Goal: Register for event/course

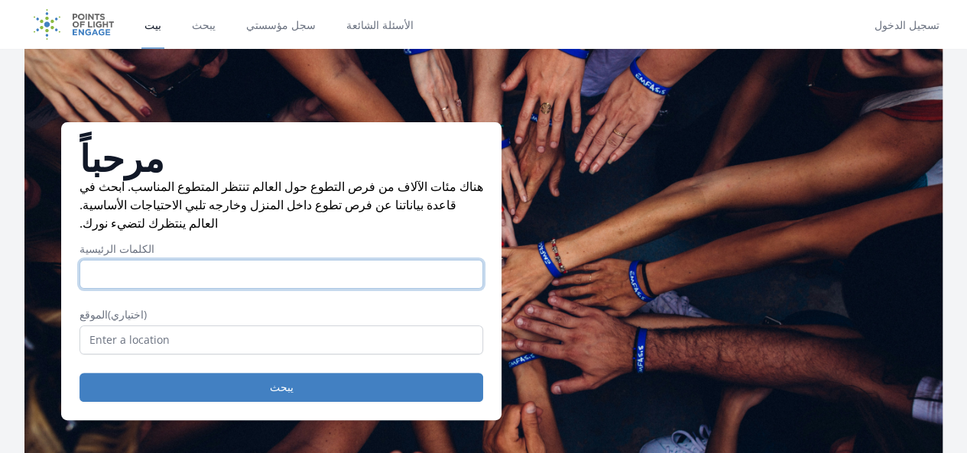
click at [164, 289] on input "الكلمات الرئيسية" at bounding box center [282, 274] width 404 height 29
click at [180, 284] on input "الكلمات الرئيسية" at bounding box center [282, 274] width 404 height 29
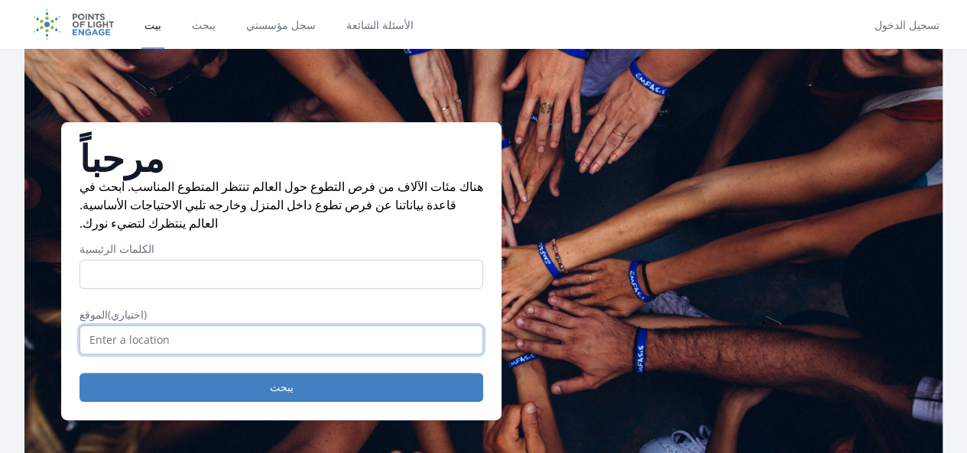
click at [132, 346] on input "text" at bounding box center [282, 340] width 404 height 29
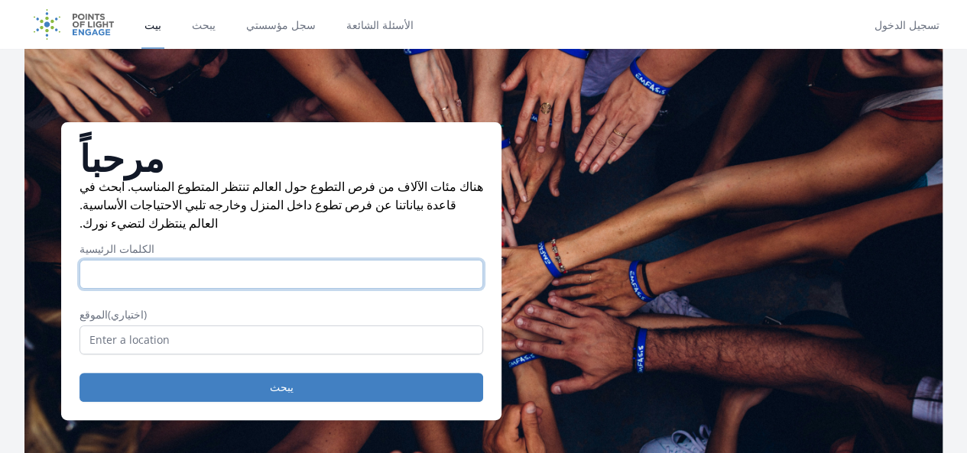
drag, startPoint x: 119, startPoint y: 276, endPoint x: 151, endPoint y: 282, distance: 33.4
click at [119, 276] on input "الكلمات الرئيسية" at bounding box center [282, 274] width 404 height 29
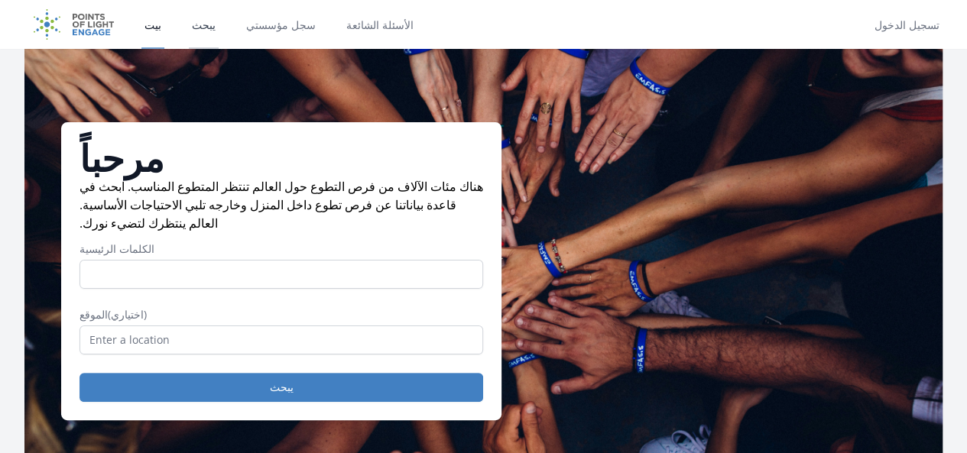
click at [204, 28] on font "يبحث" at bounding box center [204, 25] width 24 height 14
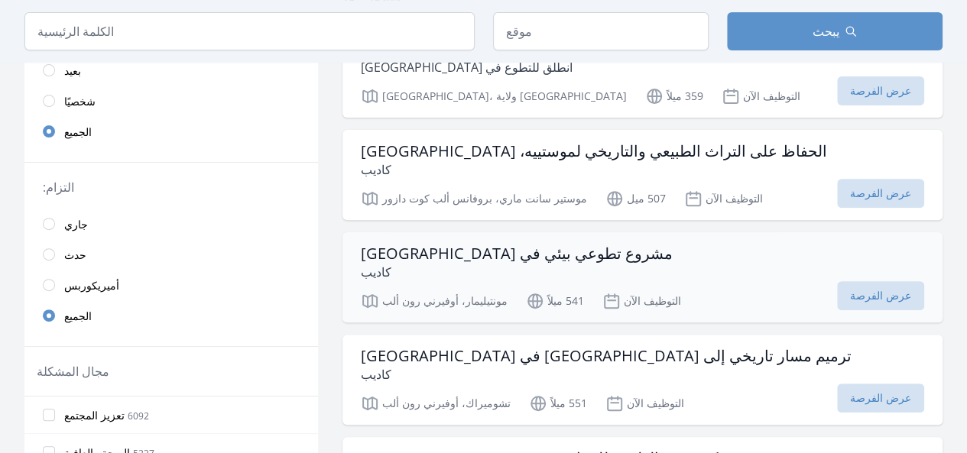
scroll to position [229, 0]
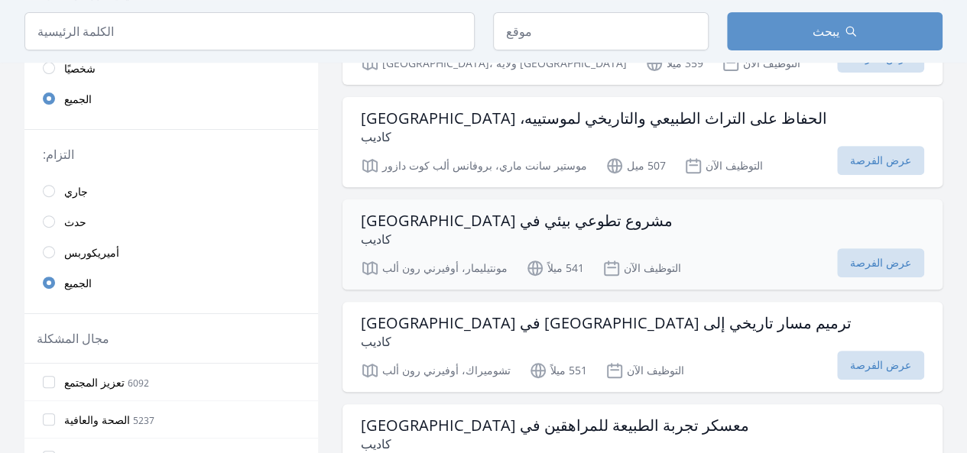
click at [474, 219] on font "مشروع تطوعي بيئي في فرنسا" at bounding box center [517, 220] width 312 height 21
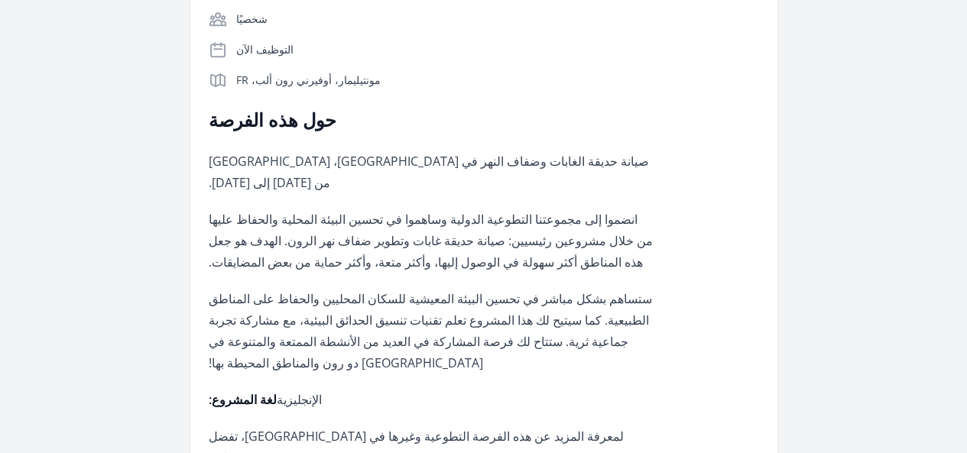
scroll to position [382, 0]
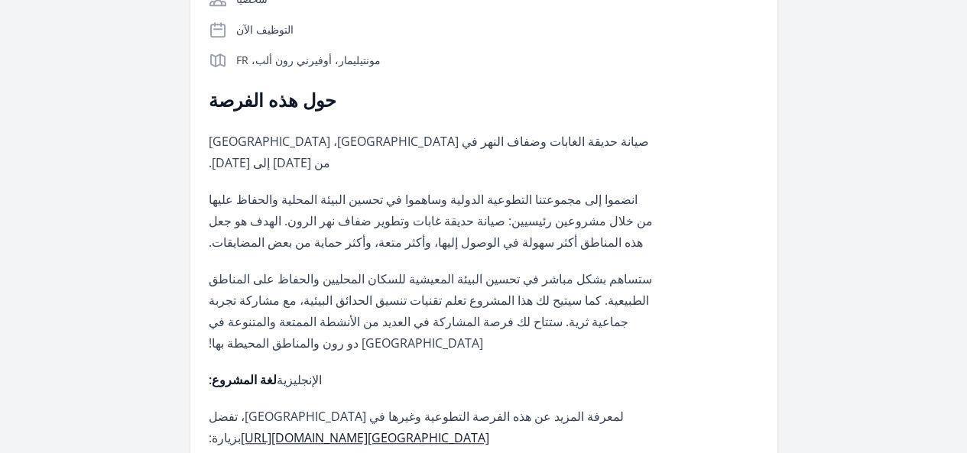
click at [425, 430] on font "http://cadip.org/volunteer-in-france" at bounding box center [365, 438] width 249 height 17
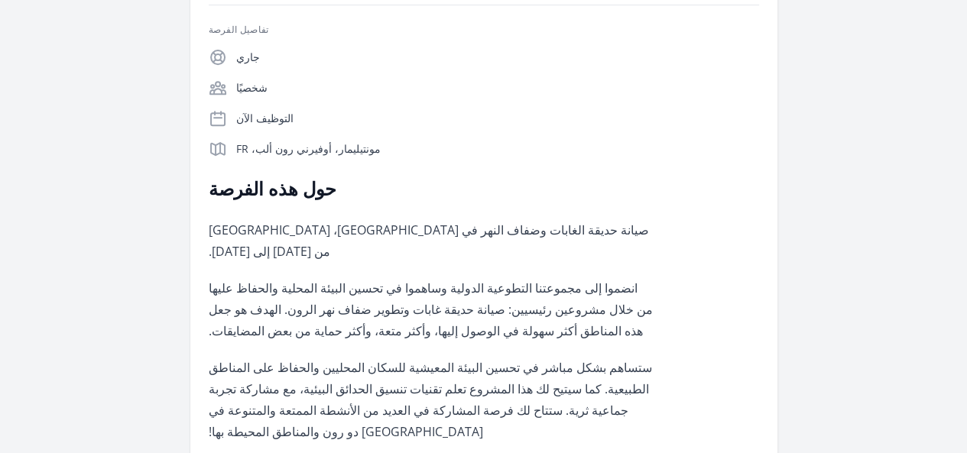
scroll to position [229, 0]
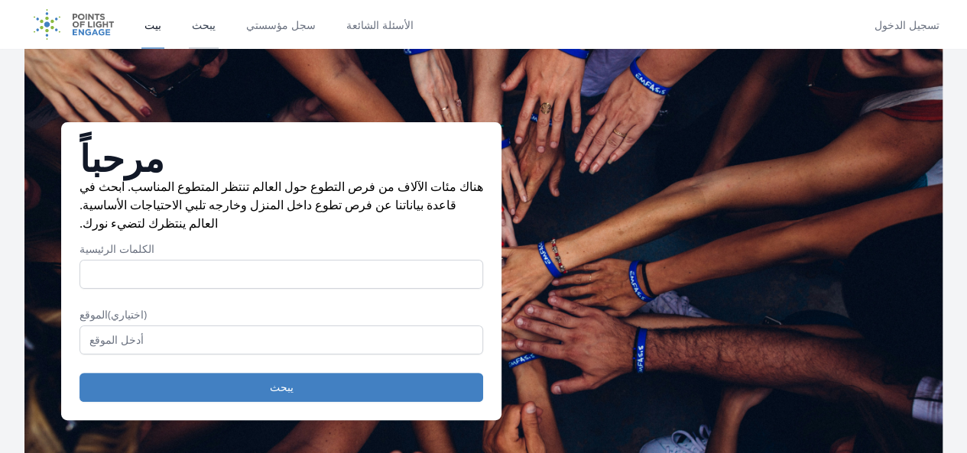
click at [203, 28] on font "يبحث" at bounding box center [204, 25] width 24 height 14
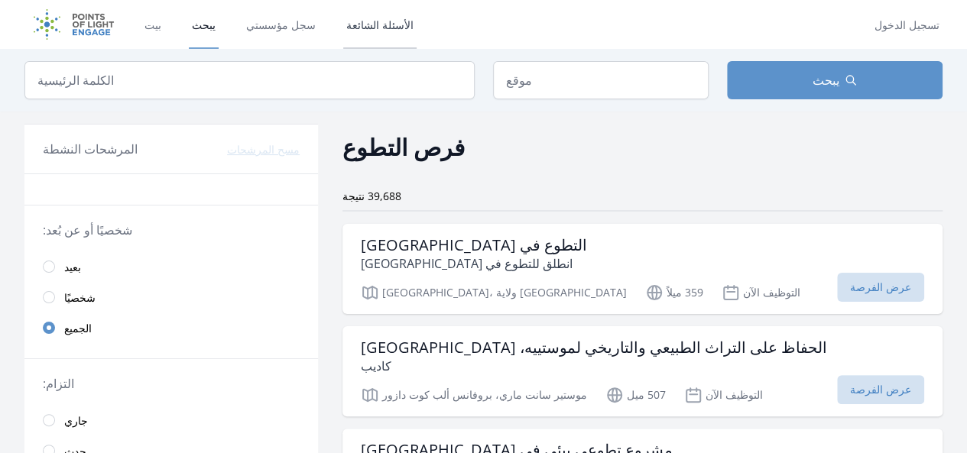
click at [378, 18] on font "الأسئلة الشائعة" at bounding box center [379, 25] width 67 height 14
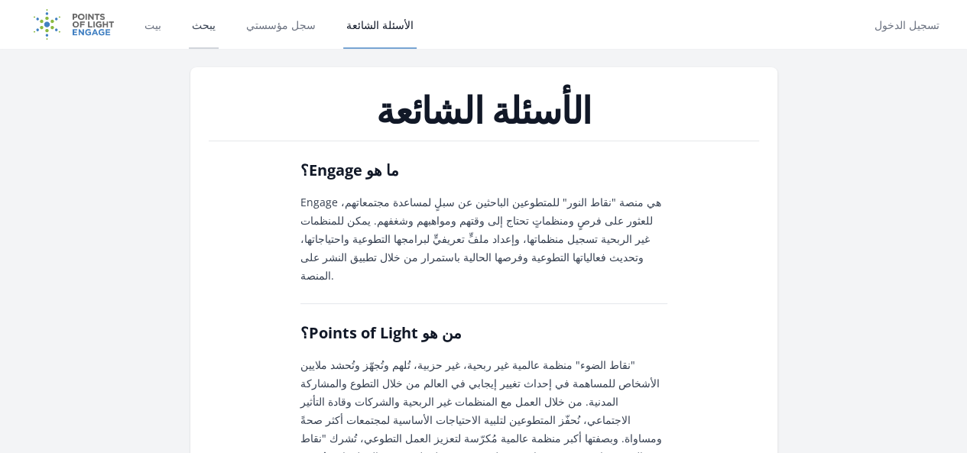
click at [202, 28] on font "يبحث" at bounding box center [204, 25] width 24 height 14
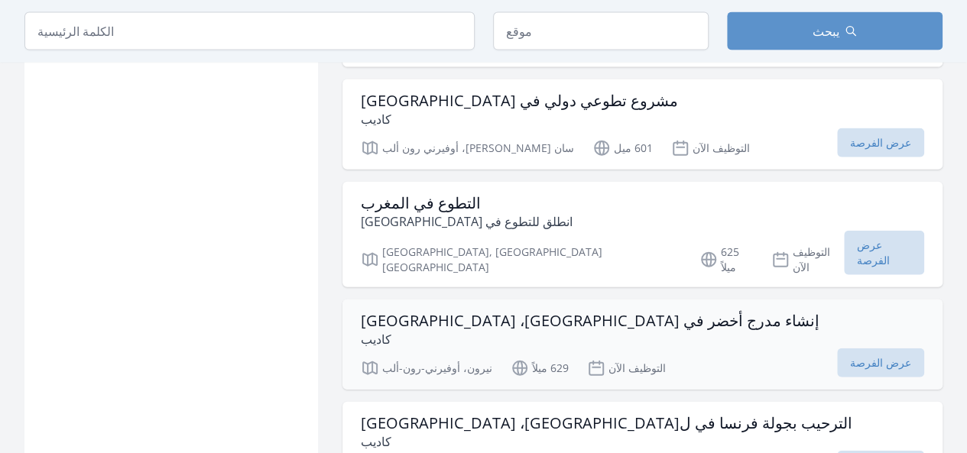
scroll to position [1682, 0]
click at [460, 310] on font "إنشاء مدرج أخضر في [GEOGRAPHIC_DATA]، [GEOGRAPHIC_DATA]" at bounding box center [590, 320] width 459 height 21
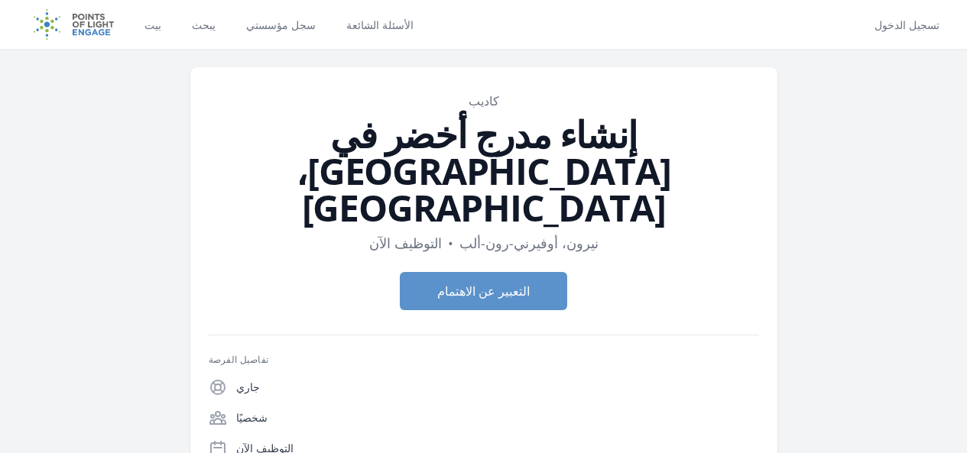
scroll to position [76, 0]
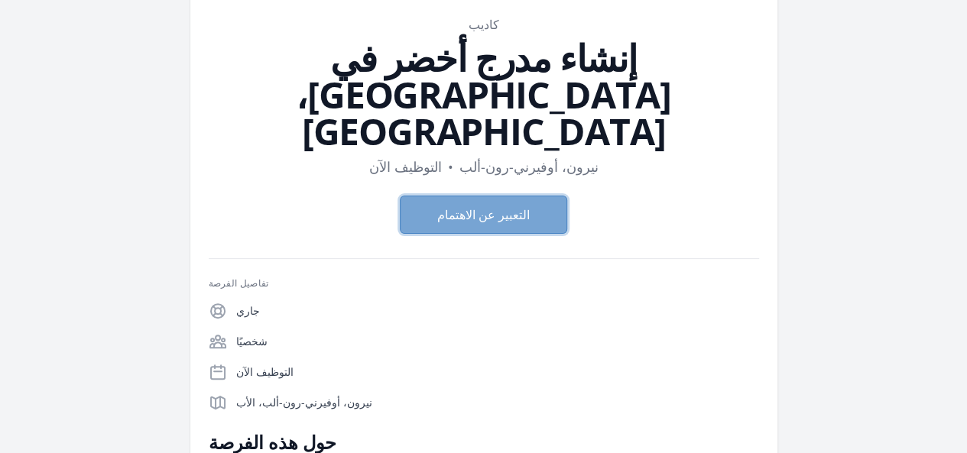
click at [466, 206] on font "التعبير عن الاهتمام" at bounding box center [483, 214] width 93 height 17
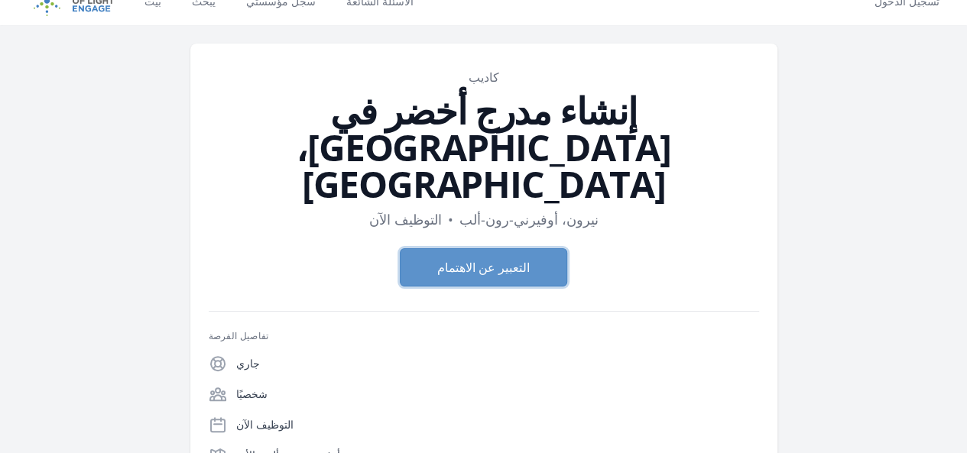
scroll to position [0, 0]
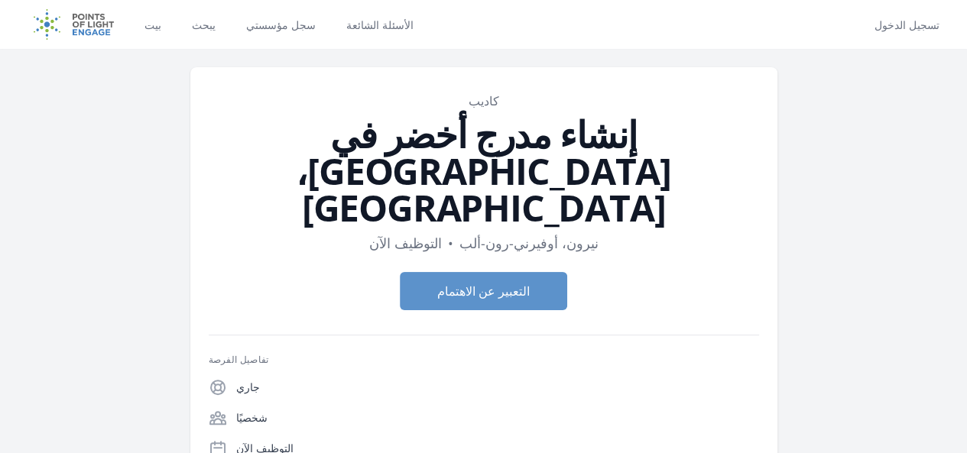
click at [92, 26] on img at bounding box center [73, 24] width 99 height 49
